Goal: Task Accomplishment & Management: Manage account settings

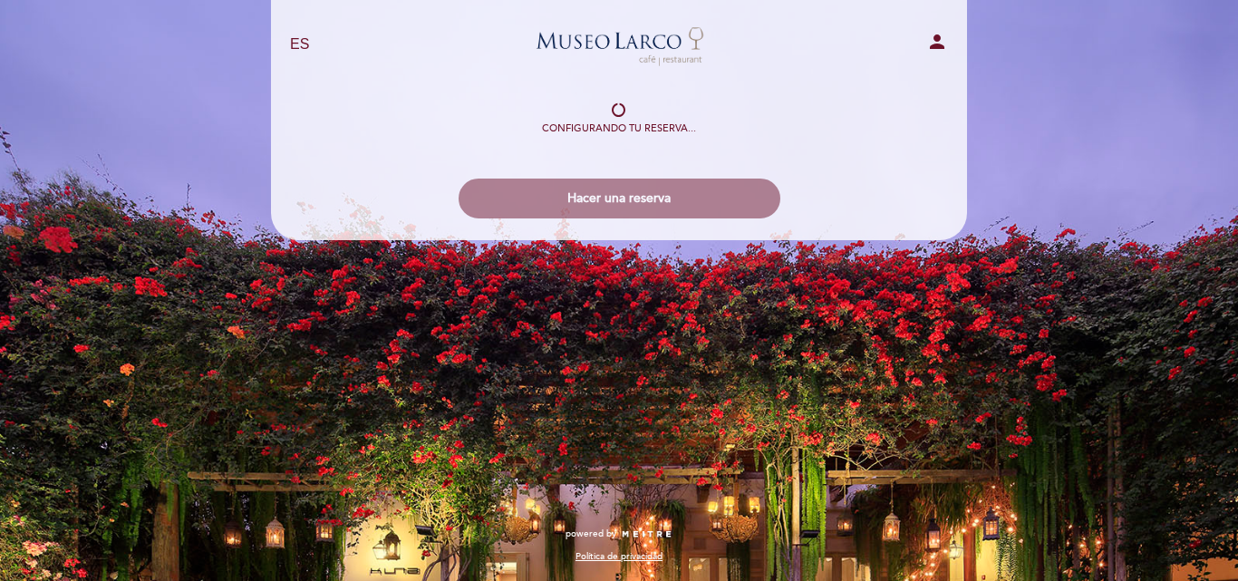
select select "es"
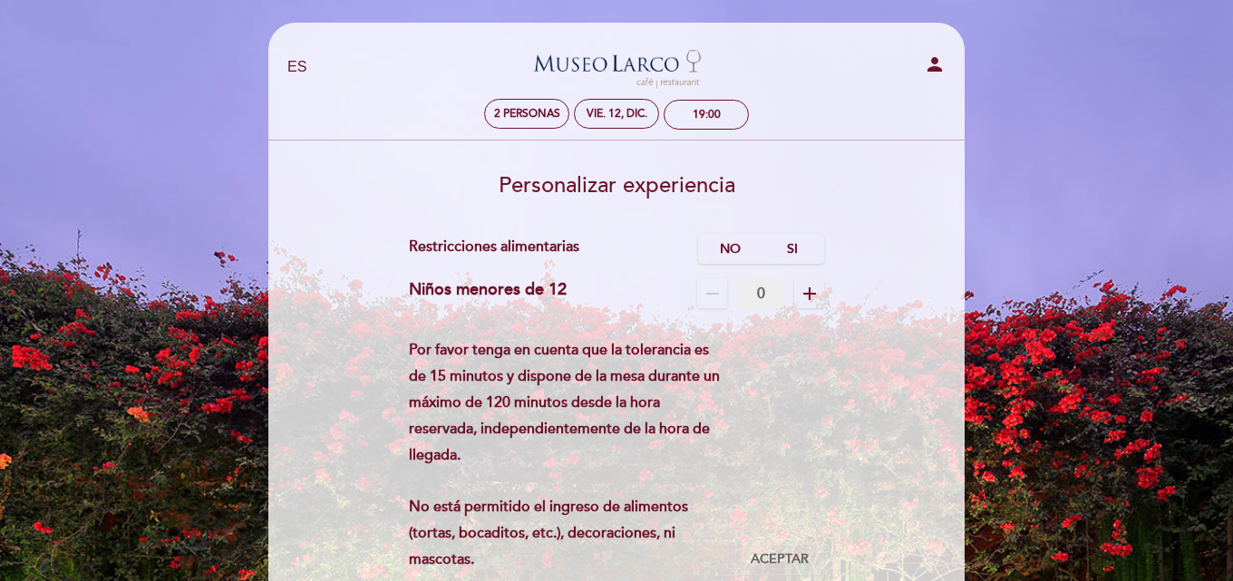
click at [833, 160] on h3 "Personalizar experiencia" at bounding box center [616, 179] width 671 height 38
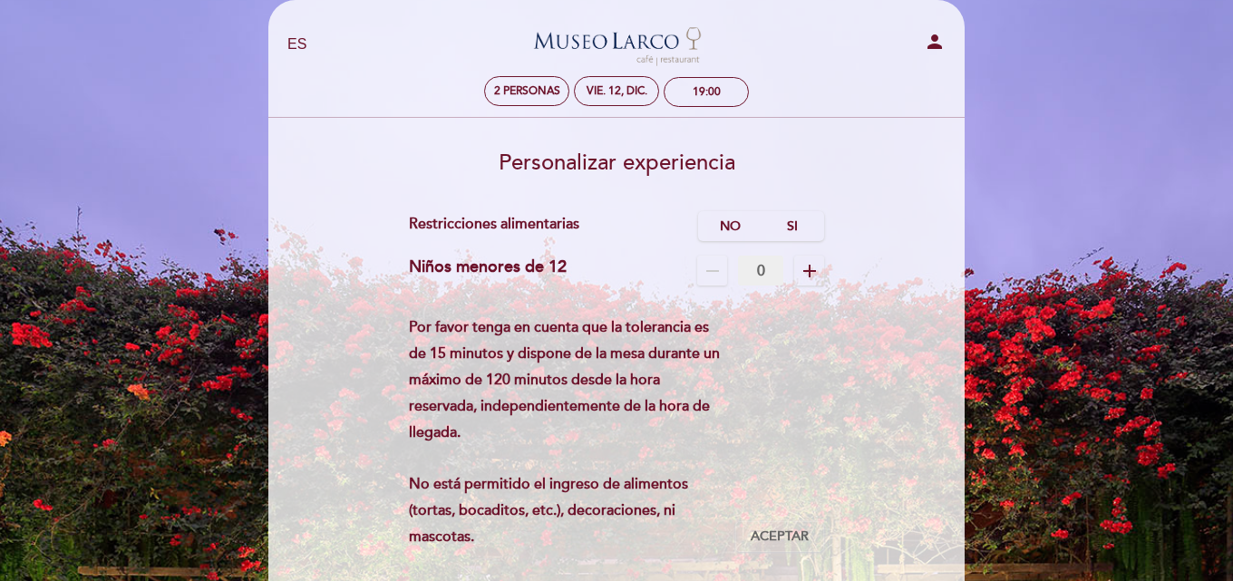
scroll to position [24, 0]
click at [728, 227] on label "No" at bounding box center [729, 225] width 63 height 30
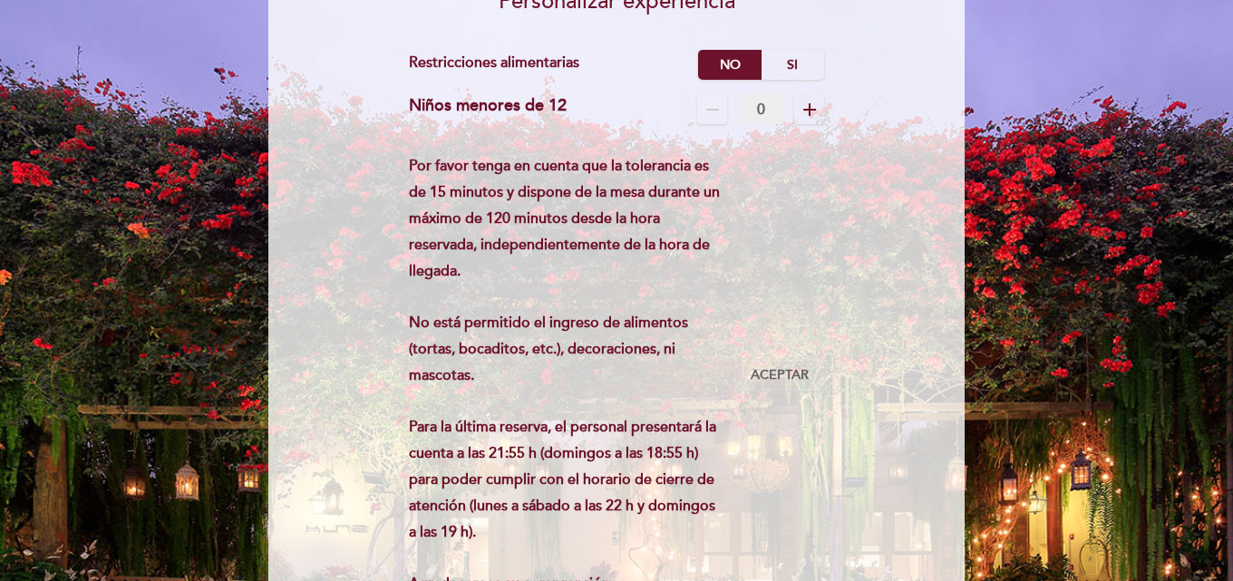
scroll to position [232, 0]
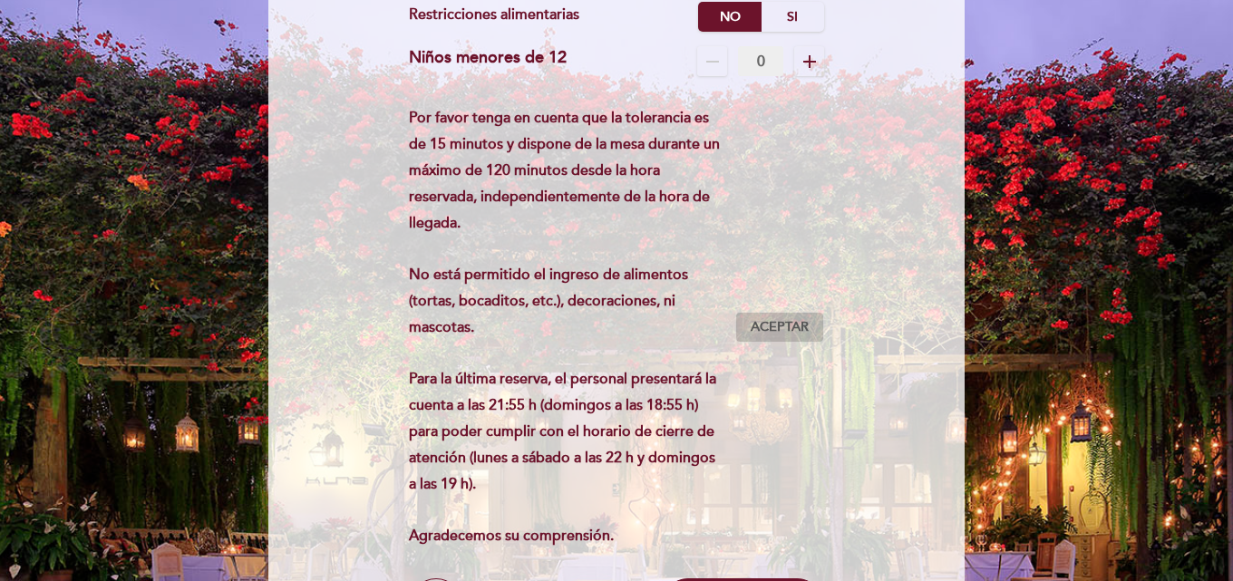
click at [775, 329] on span "Aceptar" at bounding box center [779, 327] width 58 height 19
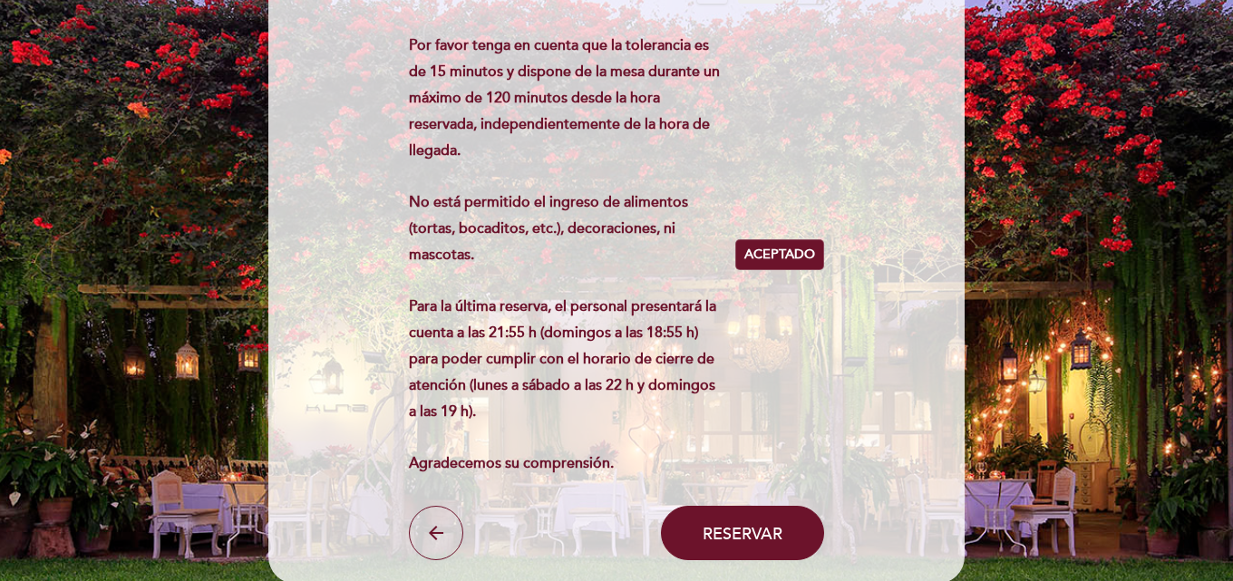
scroll to position [402, 0]
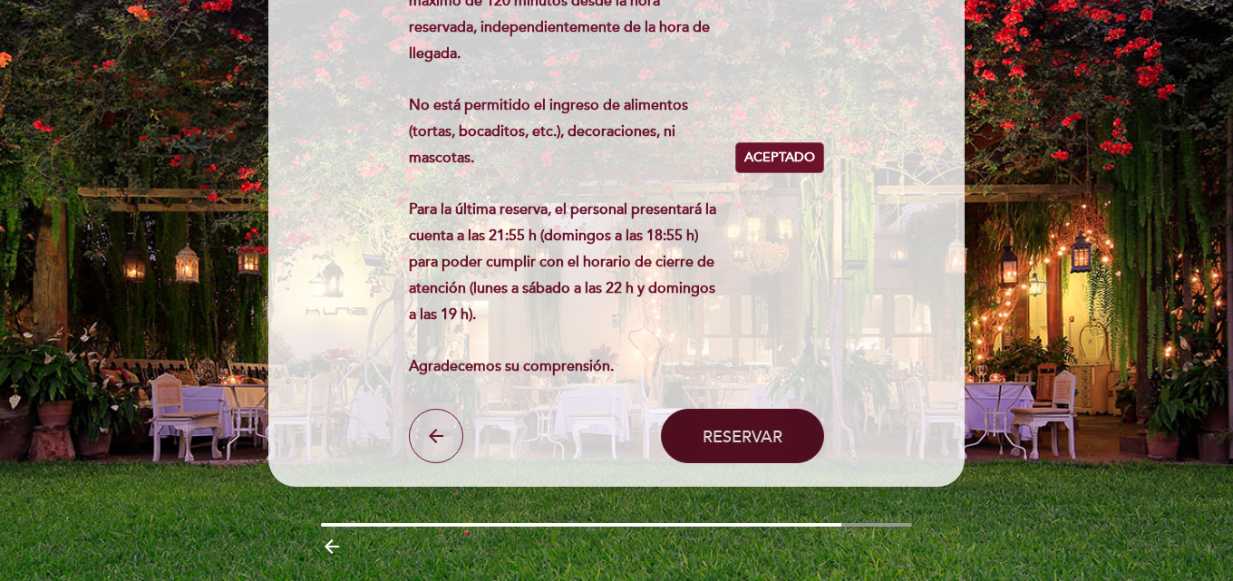
click at [779, 435] on span "Reservar" at bounding box center [742, 436] width 80 height 20
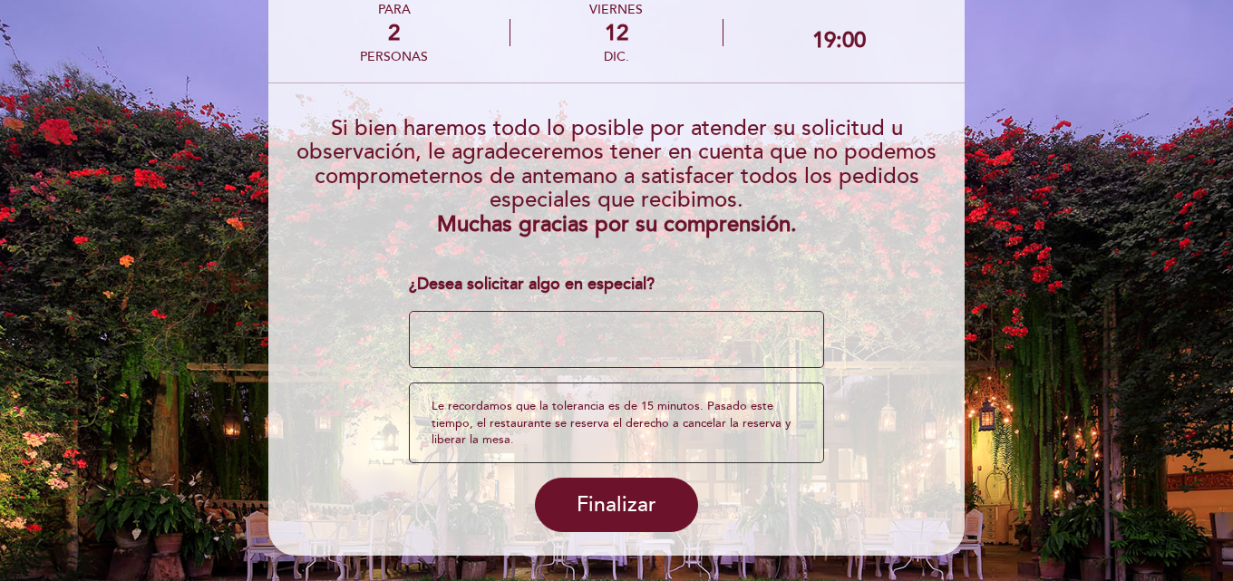
scroll to position [171, 0]
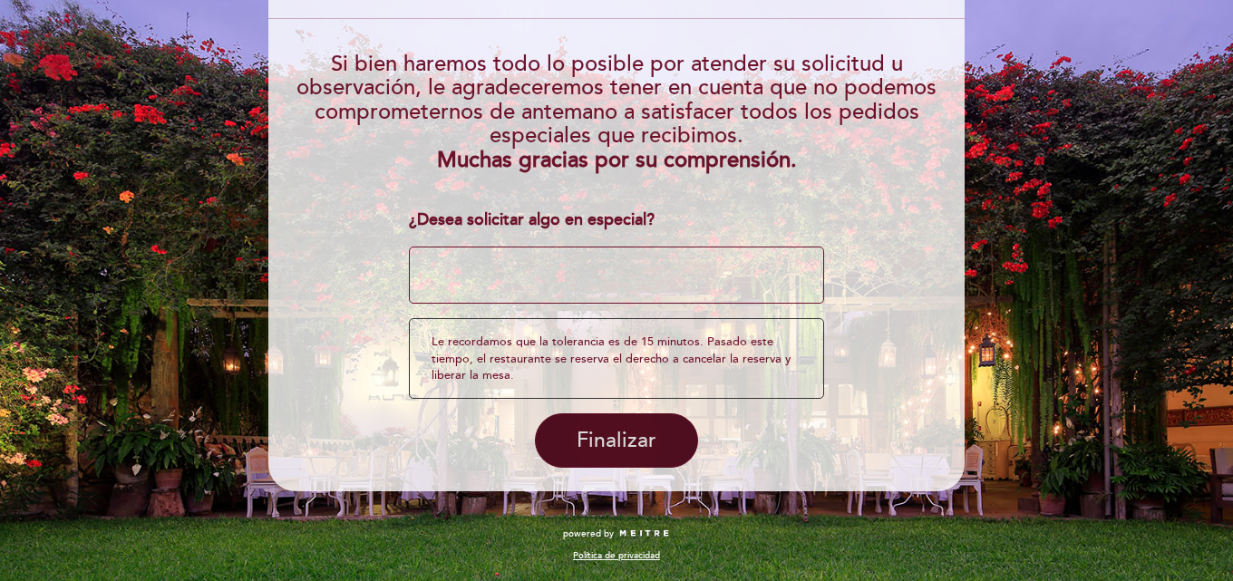
click at [623, 444] on span "Finalizar" at bounding box center [616, 440] width 80 height 25
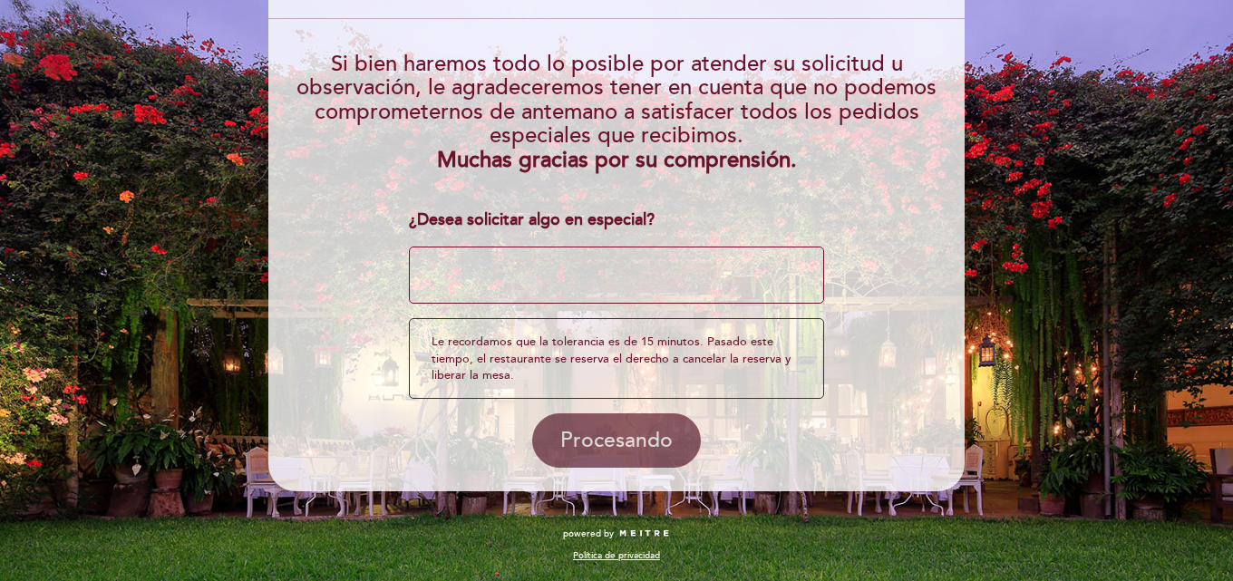
scroll to position [0, 0]
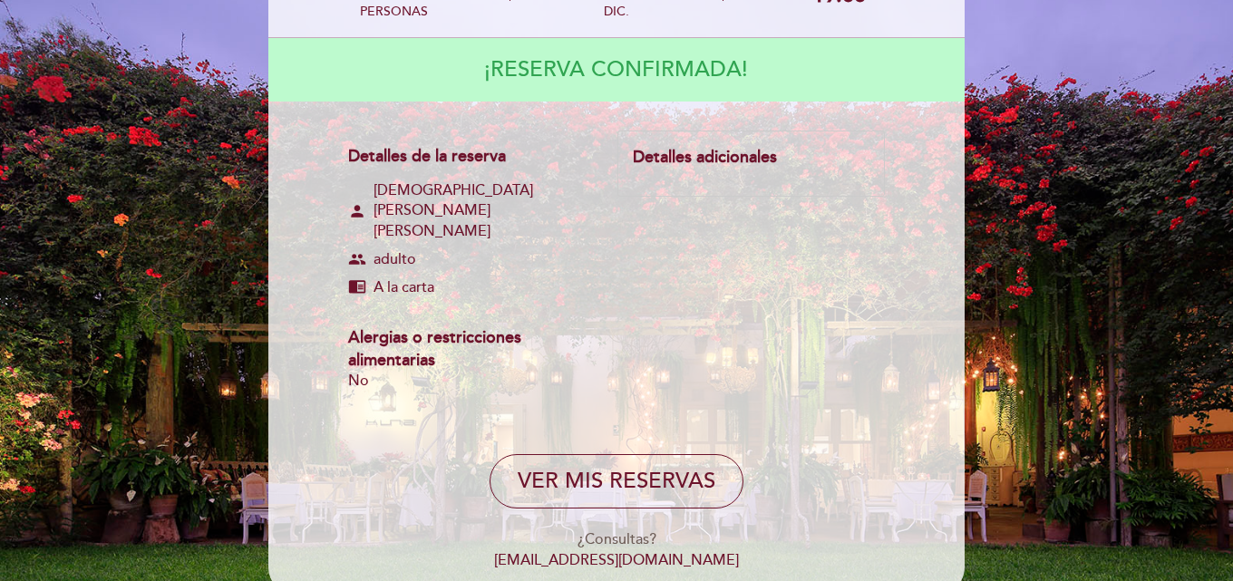
scroll to position [154, 0]
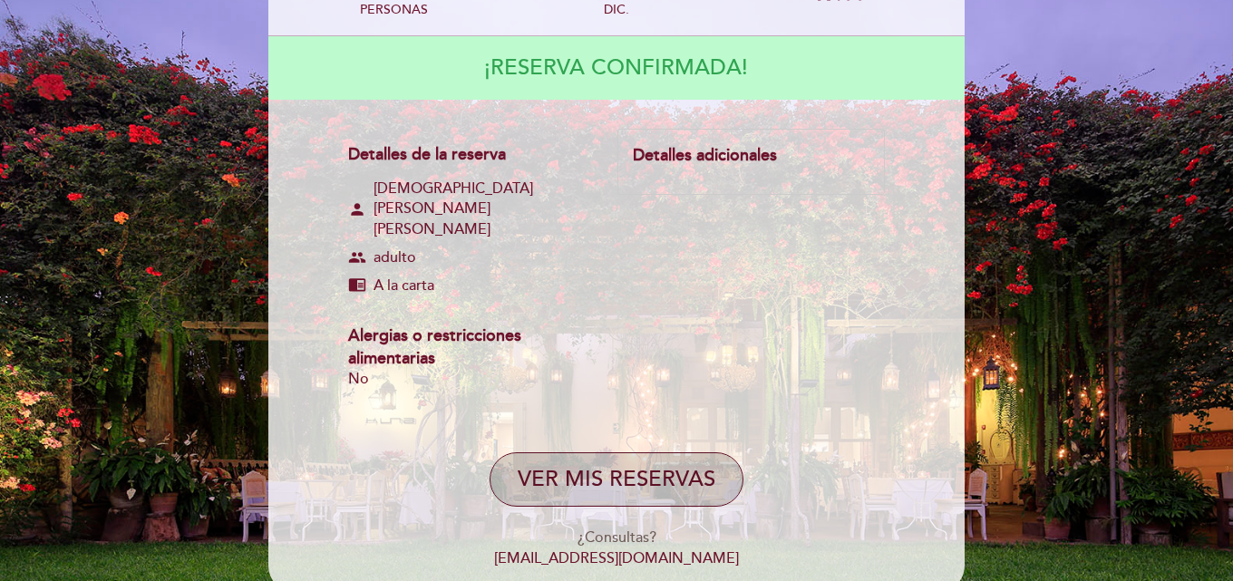
click at [646, 452] on button "VER MIS RESERVAS" at bounding box center [616, 479] width 254 height 54
select select "es"
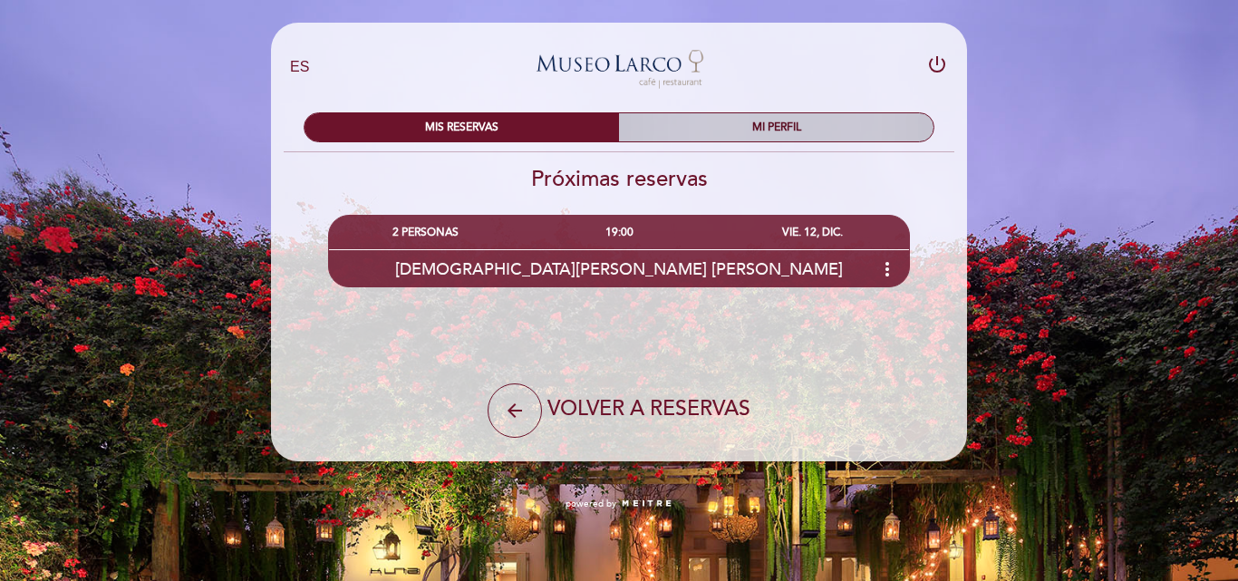
click at [706, 117] on div "MI PERFIL" at bounding box center [776, 127] width 314 height 28
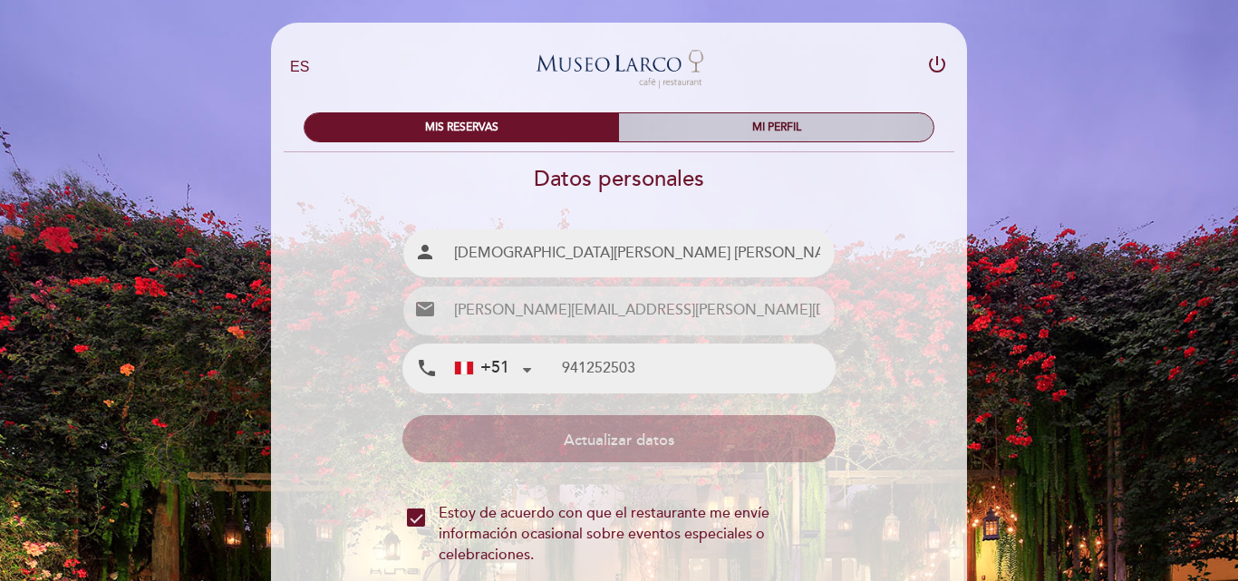
type input "941 252 503"
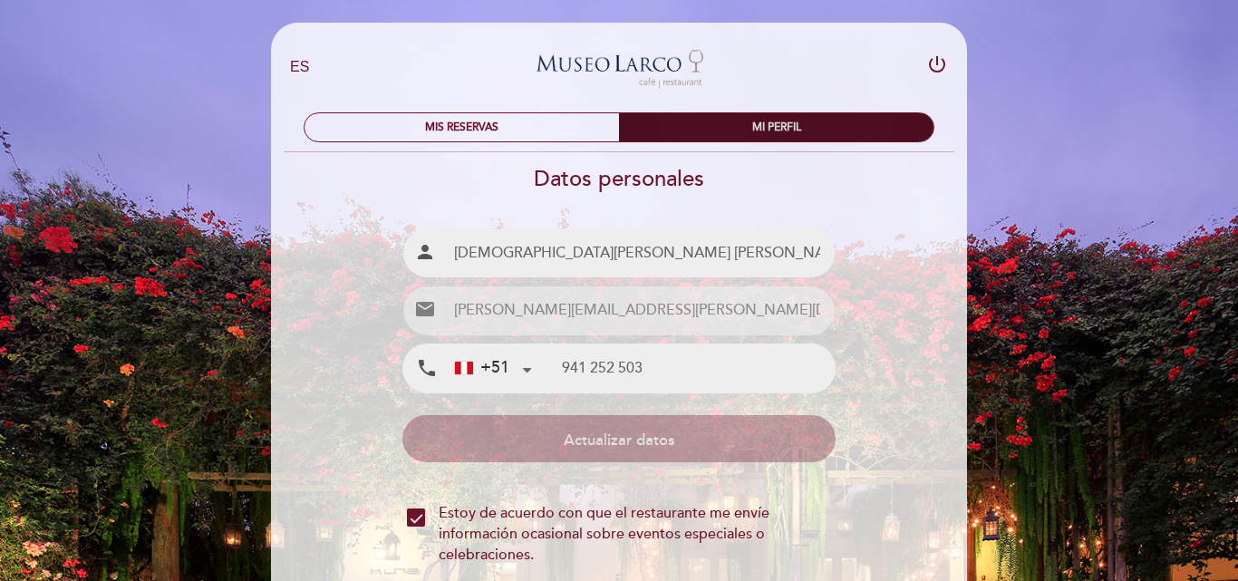
click at [686, 124] on div "MI PERFIL" at bounding box center [776, 127] width 314 height 28
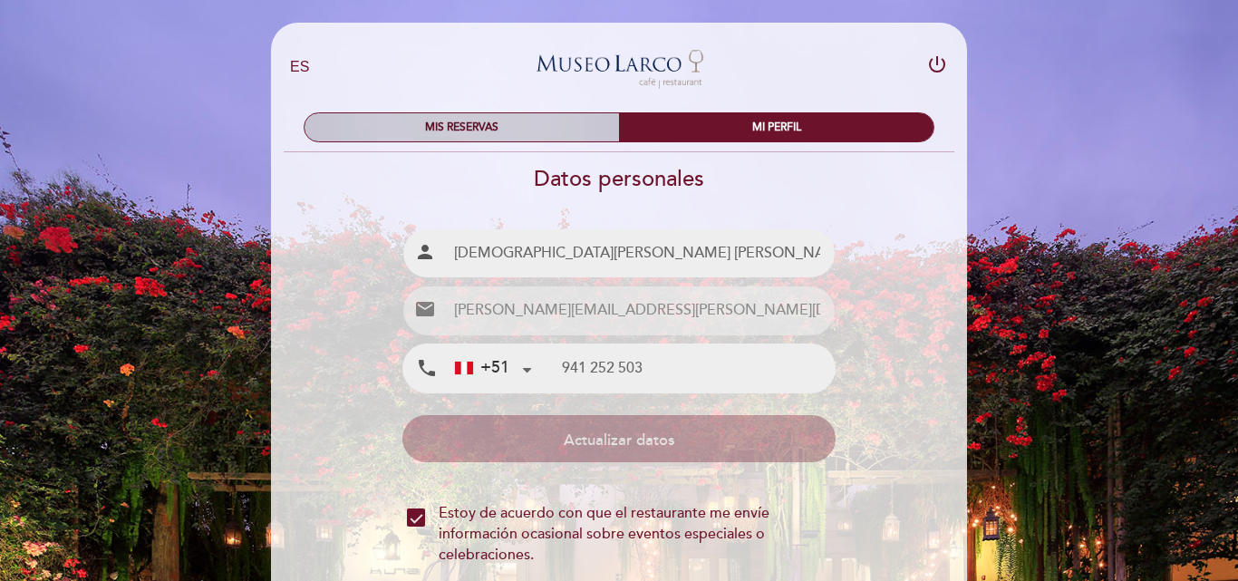
click at [530, 135] on div "MIS RESERVAS" at bounding box center [462, 127] width 314 height 28
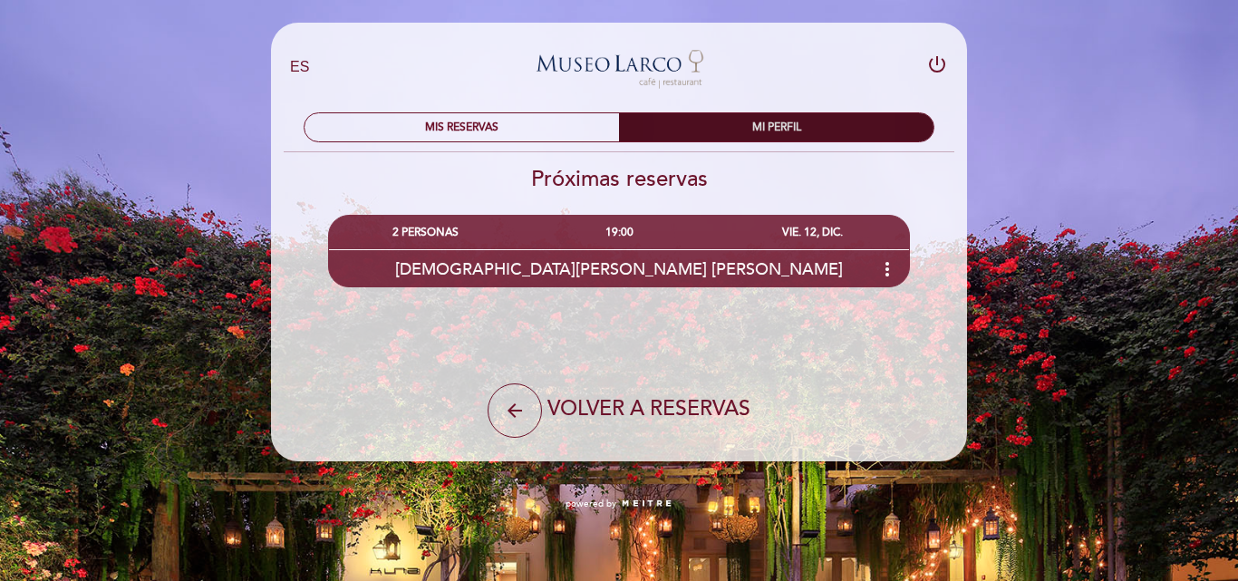
click at [744, 129] on div "MI PERFIL" at bounding box center [776, 127] width 314 height 28
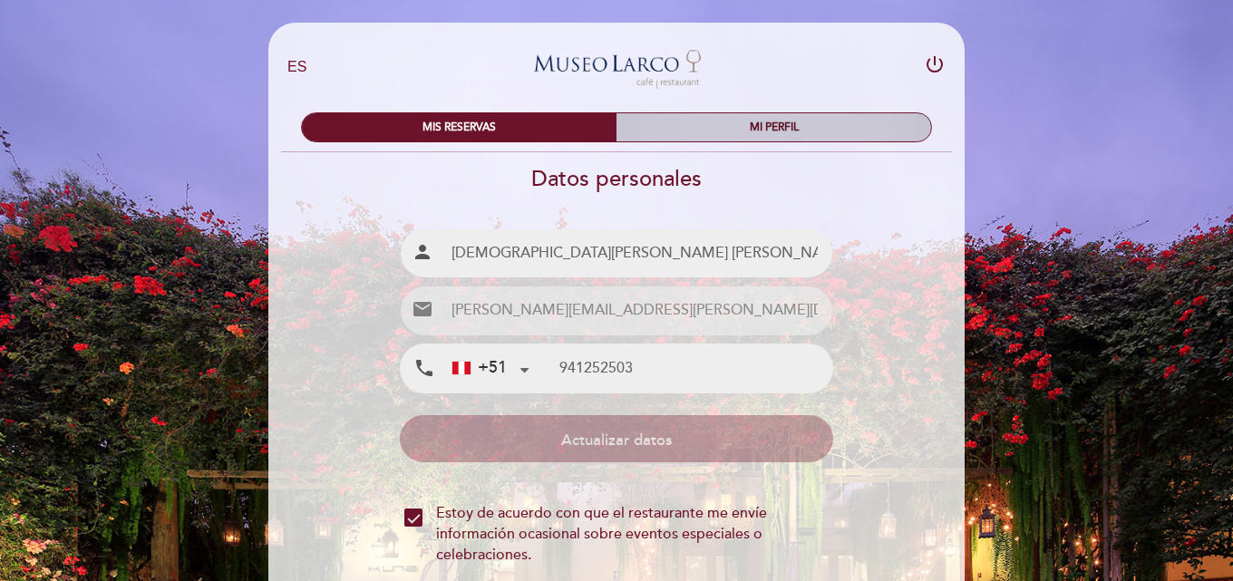
click at [715, 119] on div "MI PERFIL" at bounding box center [773, 127] width 314 height 28
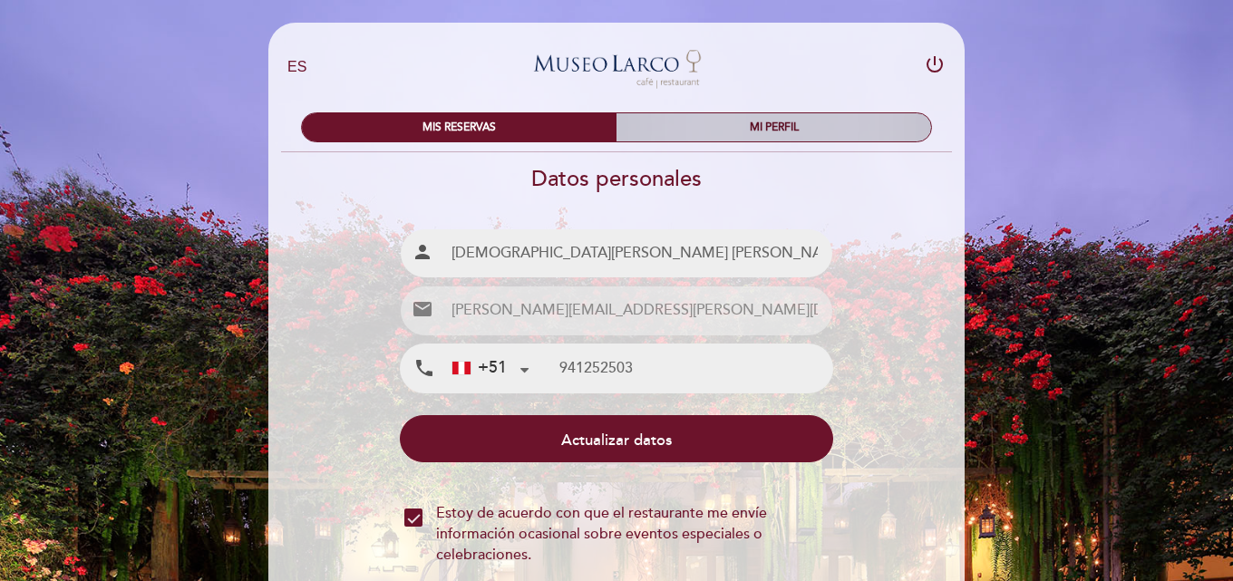
click at [692, 127] on div "MI PERFIL" at bounding box center [773, 127] width 314 height 28
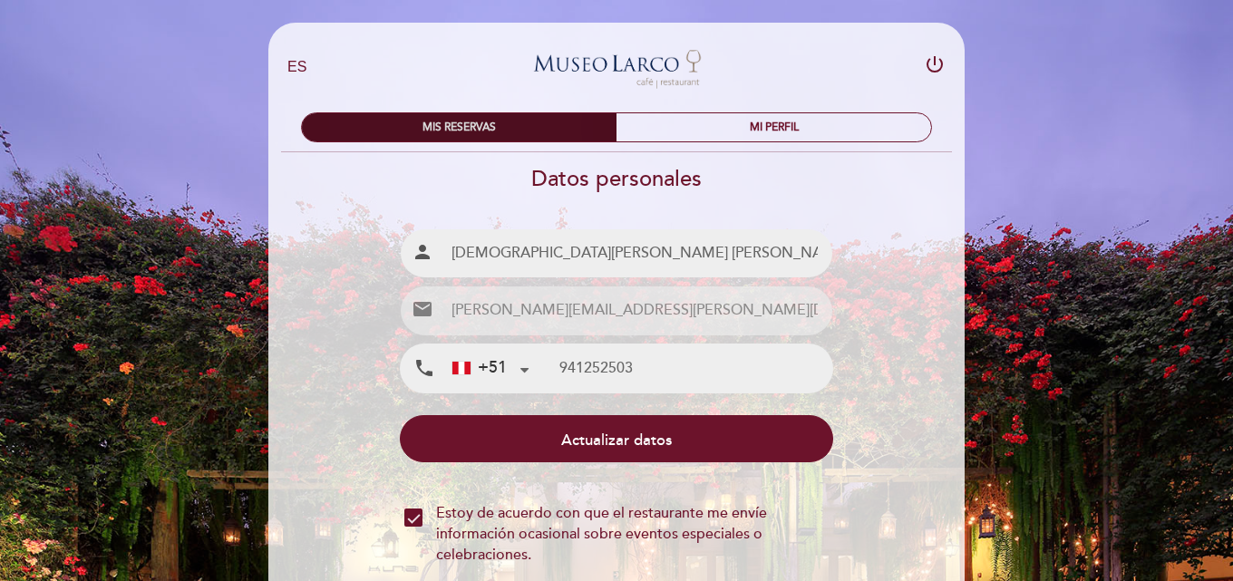
click at [507, 126] on div "MIS RESERVAS" at bounding box center [459, 127] width 314 height 28
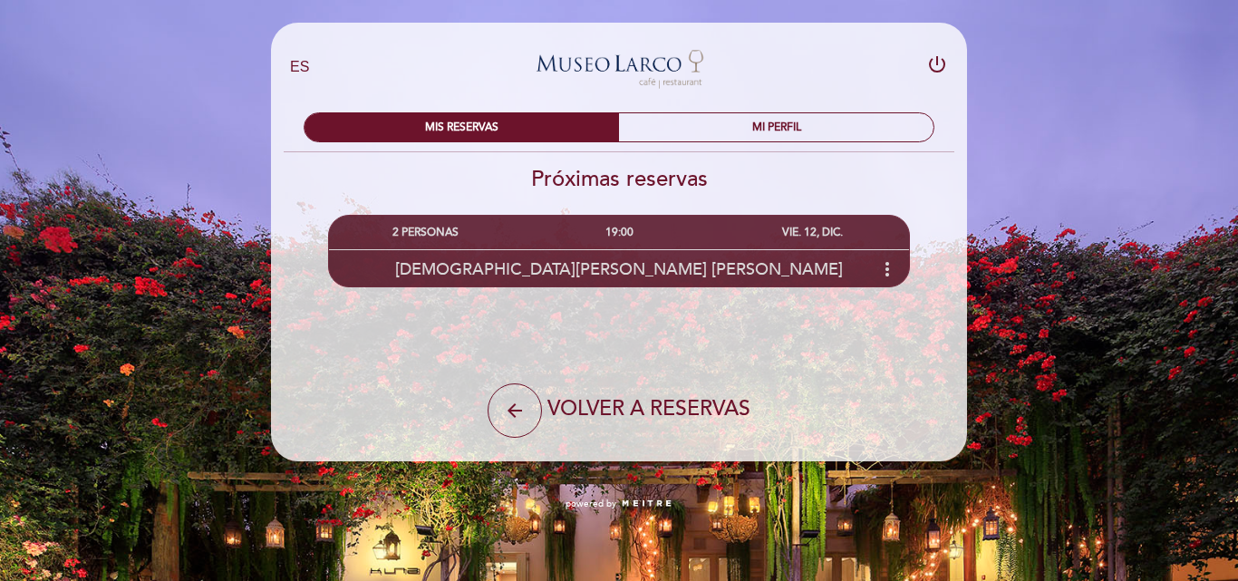
click at [756, 256] on div "[DEMOGRAPHIC_DATA][PERSON_NAME] [PERSON_NAME] more_vert" at bounding box center [619, 268] width 580 height 39
